Goal: Task Accomplishment & Management: Use online tool/utility

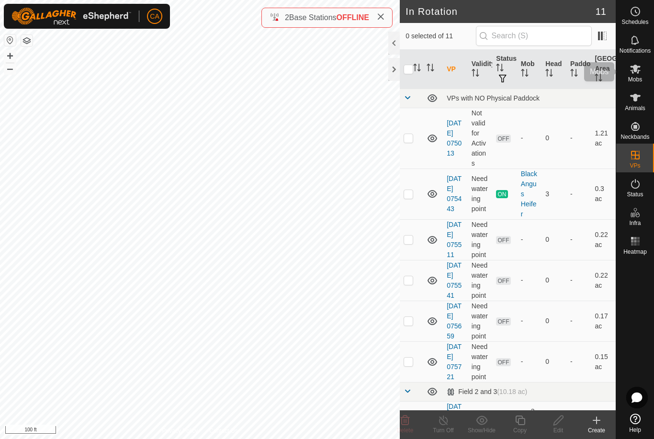
click at [641, 78] on span "Mobs" at bounding box center [635, 80] width 14 height 6
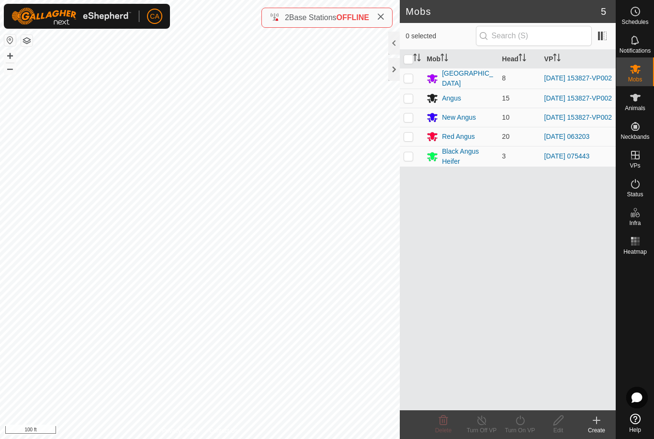
click at [407, 58] on input "checkbox" at bounding box center [408, 60] width 10 height 10
checkbox input "true"
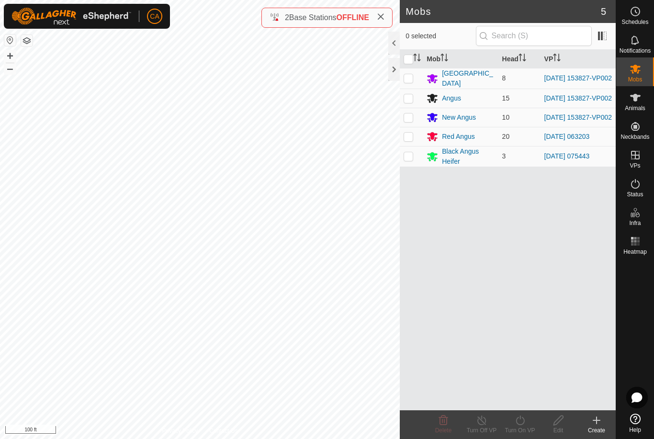
checkbox input "true"
click at [410, 58] on input "checkbox" at bounding box center [408, 60] width 10 height 10
checkbox input "false"
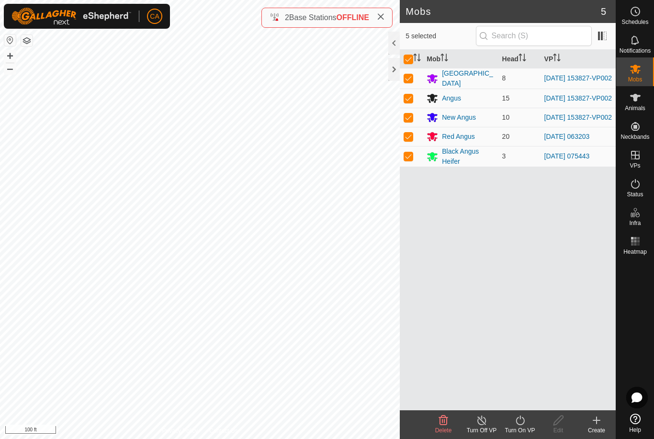
checkbox input "false"
click at [404, 140] on p-checkbox at bounding box center [408, 137] width 10 height 8
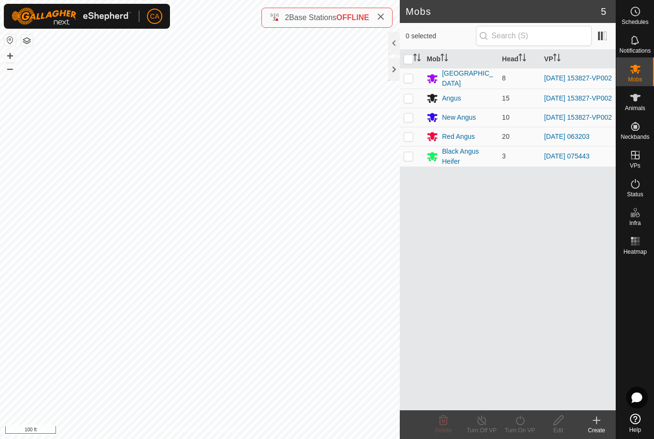
checkbox input "true"
click at [522, 430] on div "Turn On VP" at bounding box center [520, 430] width 38 height 9
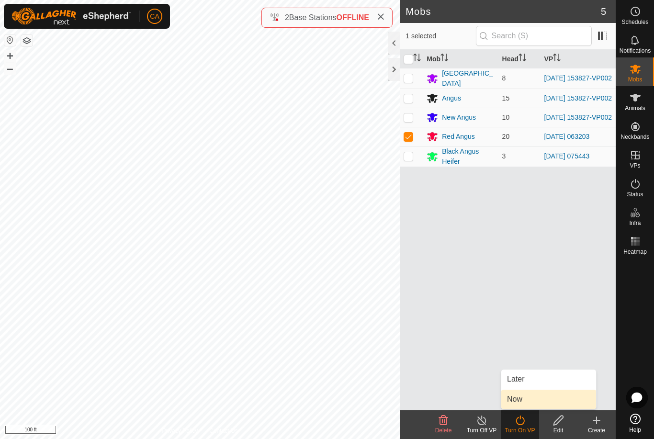
click at [529, 400] on link "Now" at bounding box center [548, 399] width 95 height 19
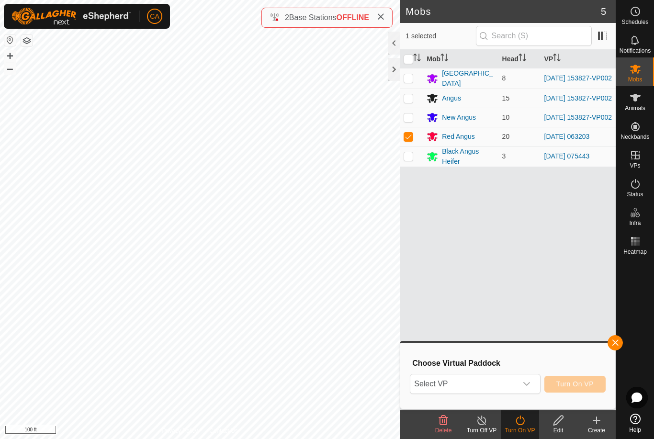
click at [499, 389] on span "Select VP" at bounding box center [463, 383] width 106 height 19
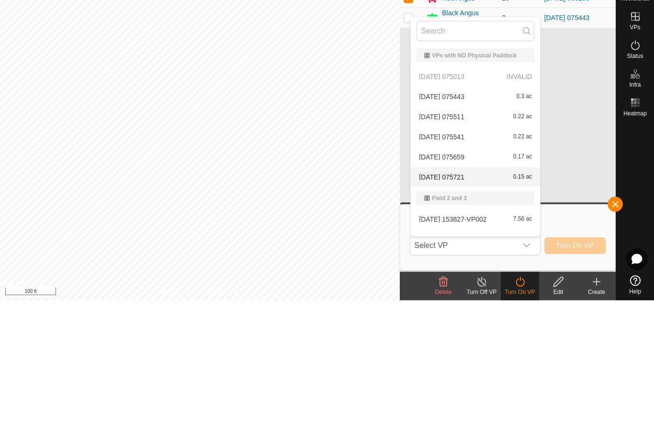
click at [457, 312] on span "2025-08-14 075721" at bounding box center [441, 315] width 45 height 7
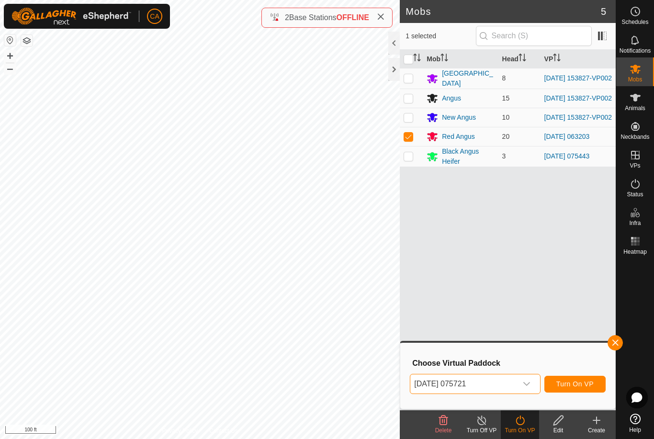
click at [522, 385] on div "dropdown trigger" at bounding box center [526, 383] width 19 height 19
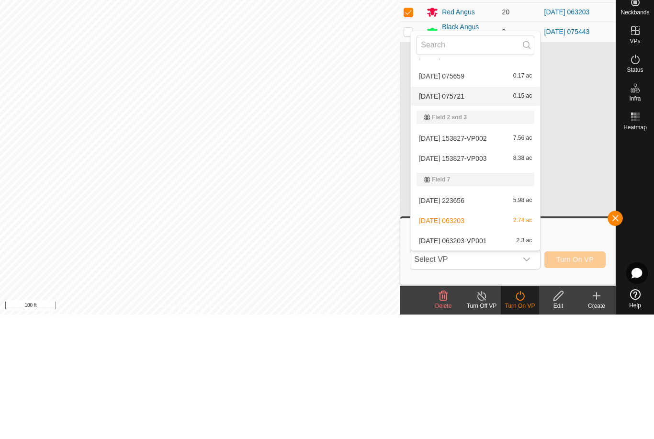
scroll to position [95, 0]
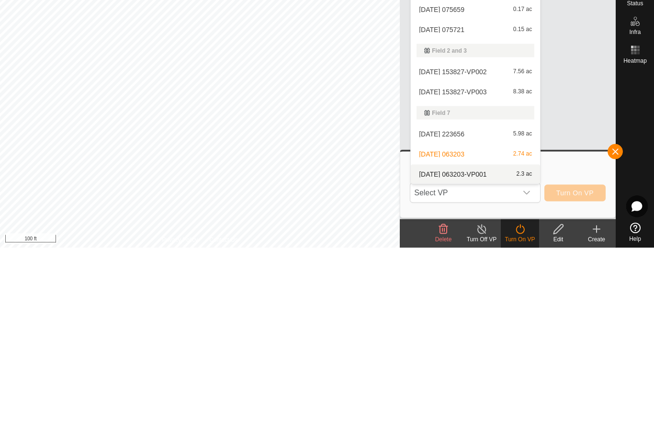
click at [462, 359] on div "2025-08-10 063203-VP001 2.3 ac" at bounding box center [475, 364] width 118 height 11
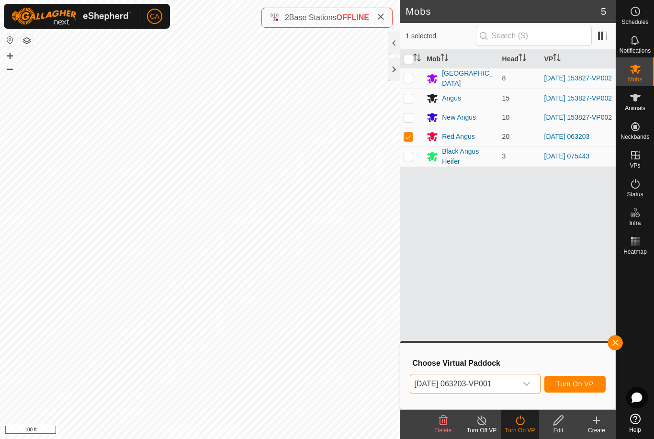
click at [574, 392] on button "Turn On VP" at bounding box center [574, 384] width 61 height 17
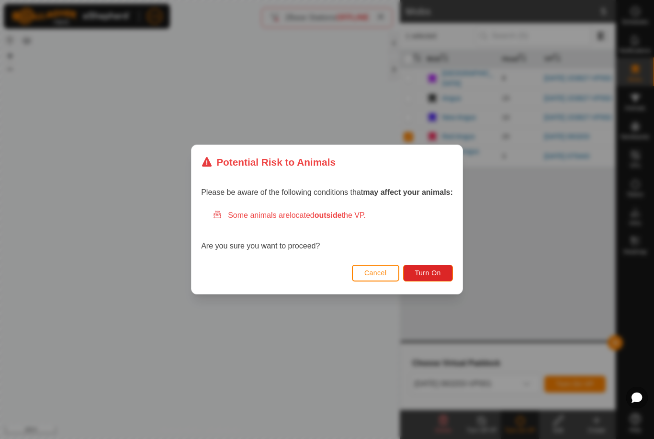
click at [433, 276] on span "Turn On" at bounding box center [428, 273] width 26 height 8
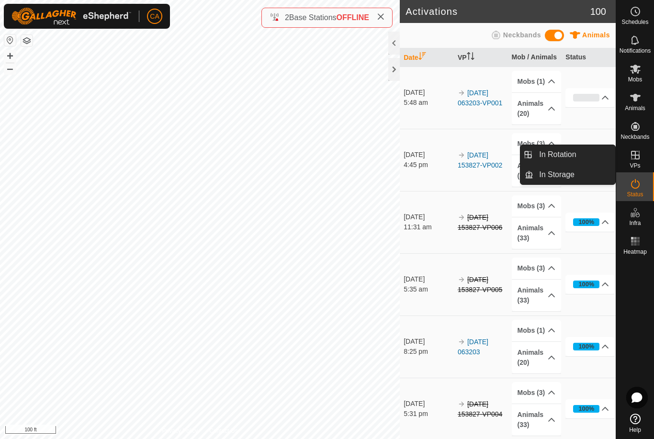
click at [574, 156] on span "In Rotation" at bounding box center [557, 154] width 37 height 11
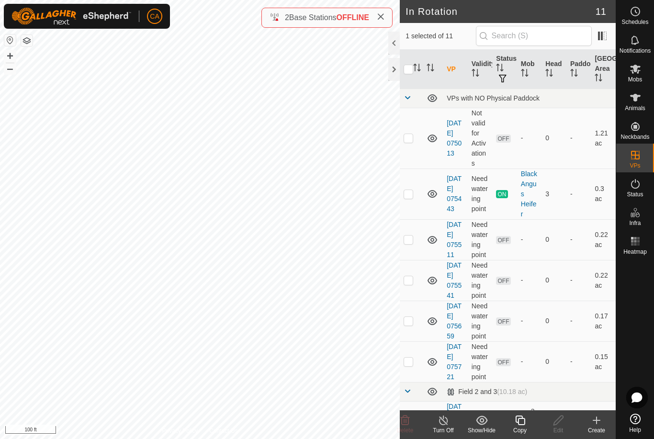
click at [396, 67] on div at bounding box center [393, 69] width 11 height 23
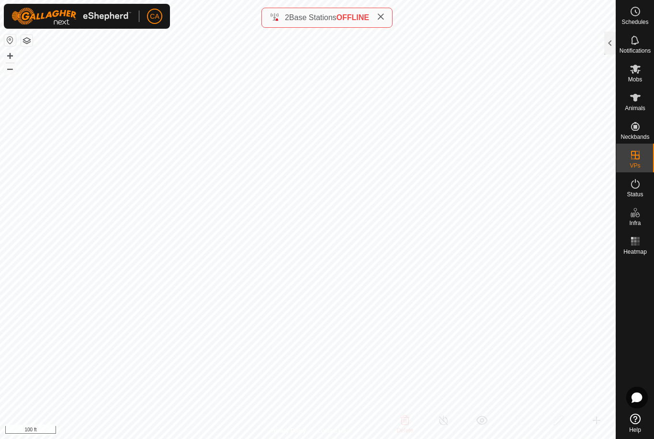
click at [609, 47] on div at bounding box center [609, 43] width 11 height 23
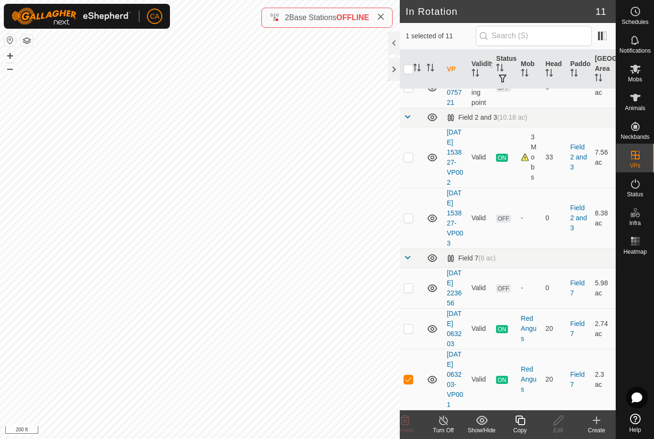
scroll to position [318, 0]
click at [408, 157] on p-checkbox at bounding box center [408, 157] width 10 height 8
checkbox input "true"
click at [411, 381] on td at bounding box center [411, 379] width 23 height 61
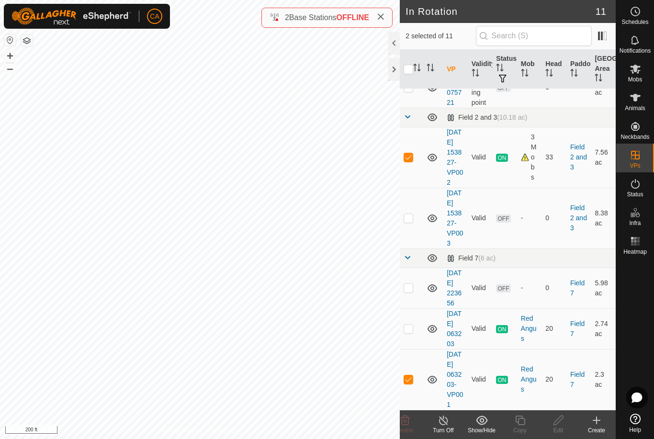
checkbox input "false"
click at [525, 425] on icon at bounding box center [520, 420] width 12 height 11
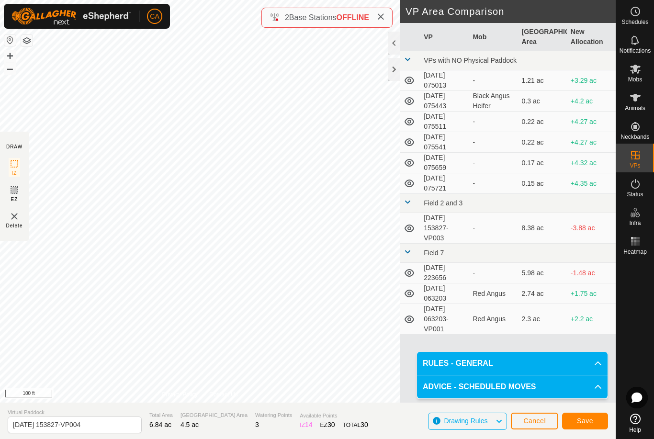
click at [588, 421] on span "Save" at bounding box center [585, 421] width 16 height 8
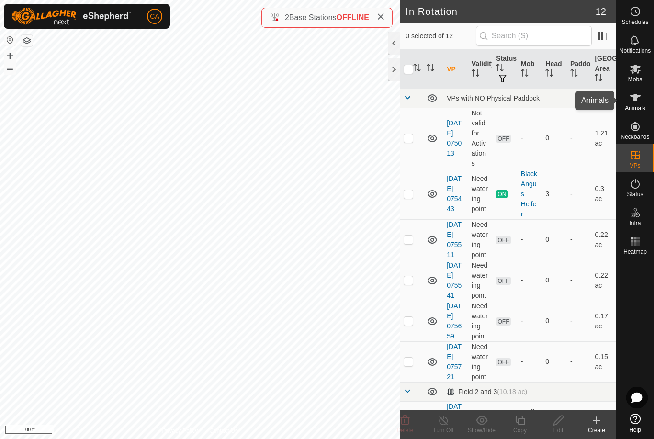
click at [638, 103] on icon at bounding box center [634, 97] width 11 height 11
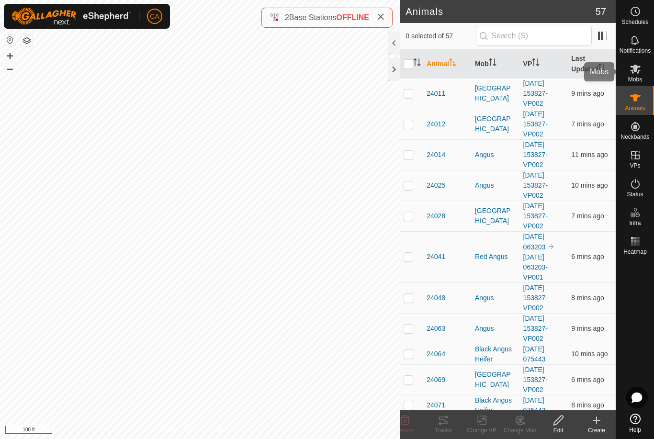
click at [639, 77] on span "Mobs" at bounding box center [635, 80] width 14 height 6
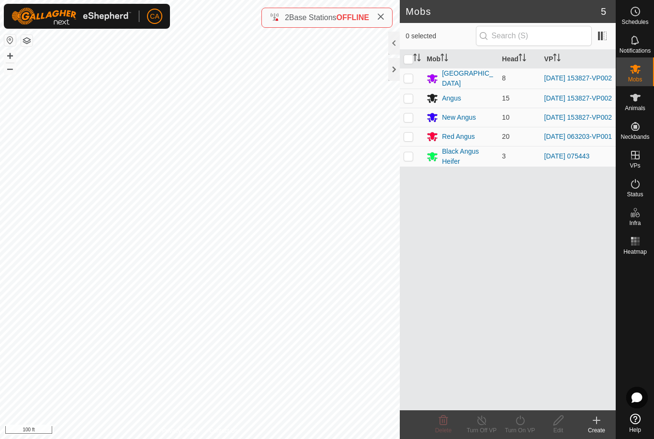
click at [409, 78] on p-checkbox at bounding box center [408, 78] width 10 height 8
checkbox input "true"
click at [411, 97] on p-checkbox at bounding box center [408, 98] width 10 height 8
checkbox input "true"
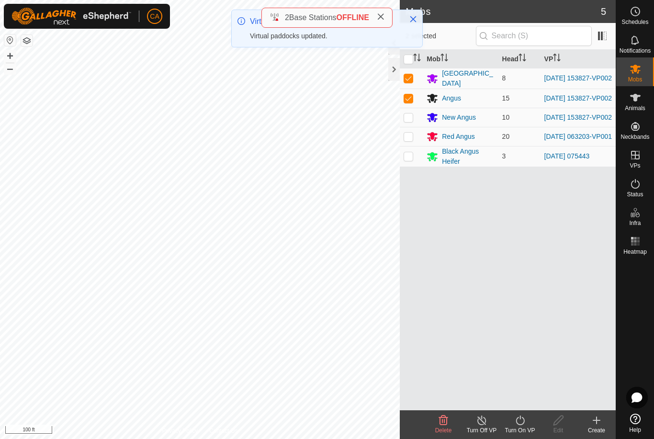
click at [409, 119] on p-checkbox at bounding box center [408, 117] width 10 height 8
checkbox input "true"
click at [520, 428] on div "Turn On VP" at bounding box center [520, 430] width 38 height 9
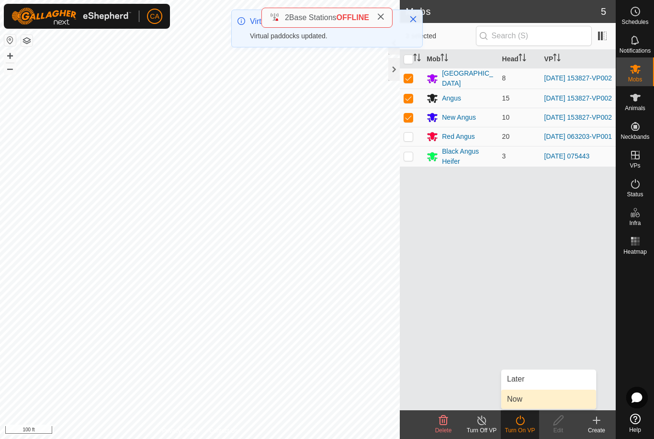
click at [534, 405] on link "Now" at bounding box center [548, 399] width 95 height 19
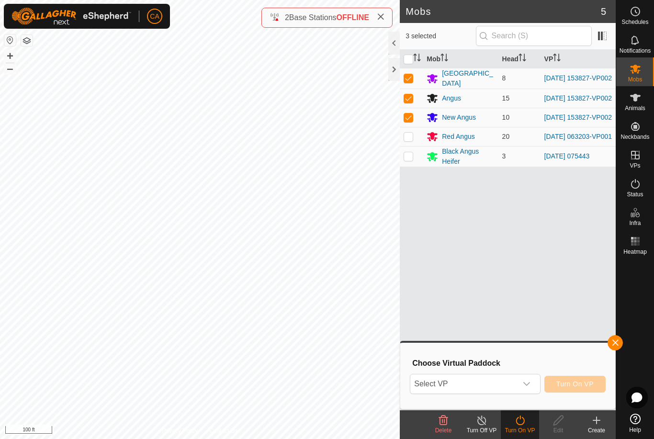
click at [493, 388] on span "Select VP" at bounding box center [463, 383] width 106 height 19
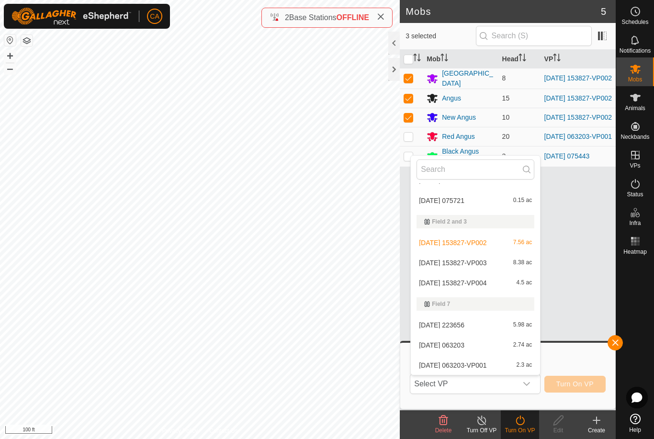
scroll to position [115, 0]
click at [472, 288] on div "2025-08-09 153827-VP004 4.5 ac" at bounding box center [475, 282] width 118 height 11
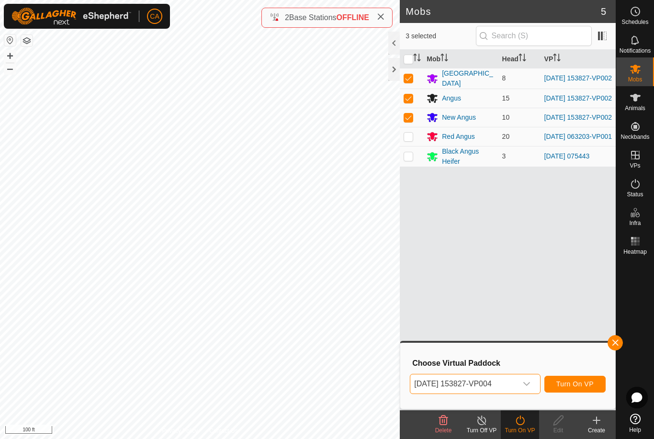
click at [578, 391] on button "Turn On VP" at bounding box center [574, 384] width 61 height 17
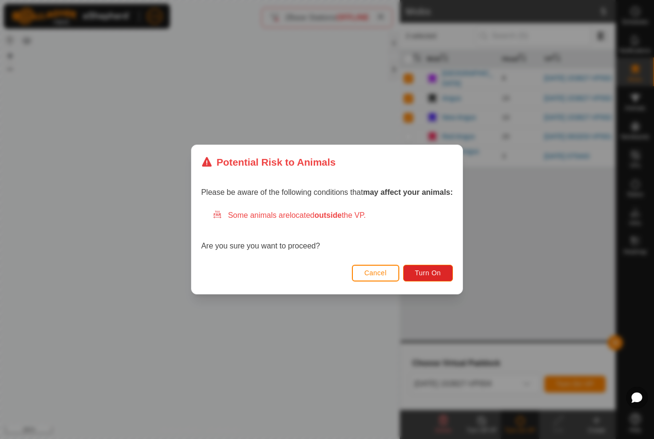
click at [430, 272] on span "Turn On" at bounding box center [428, 273] width 26 height 8
